Goal: Task Accomplishment & Management: Use online tool/utility

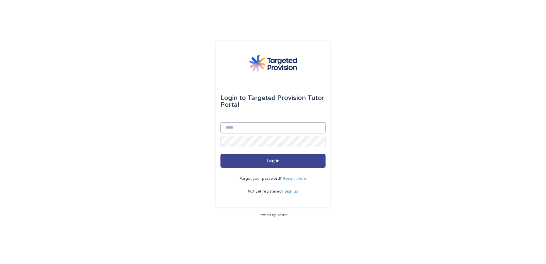
type input "**********"
click at [301, 159] on button "Log in" at bounding box center [273, 161] width 105 height 14
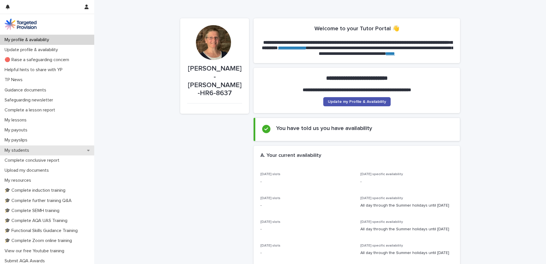
click at [38, 151] on div "My students" at bounding box center [47, 150] width 94 height 10
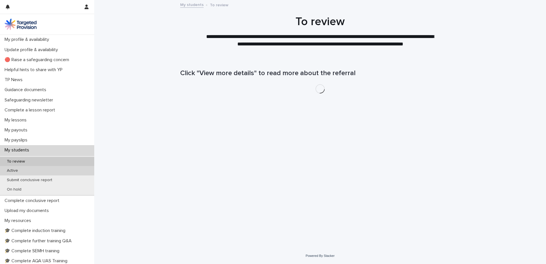
click at [23, 171] on div "Active" at bounding box center [47, 170] width 94 height 9
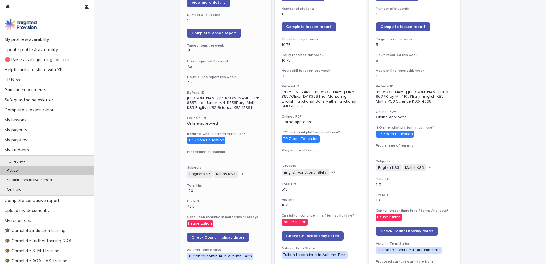
scroll to position [29, 0]
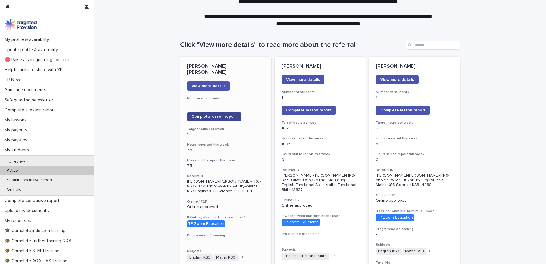
click at [203, 115] on span "Complete lesson report" at bounding box center [214, 117] width 45 height 4
click at [215, 115] on span "Complete lesson report" at bounding box center [214, 117] width 45 height 4
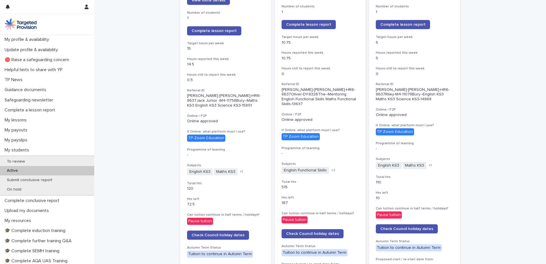
scroll to position [57, 0]
